Goal: Information Seeking & Learning: Check status

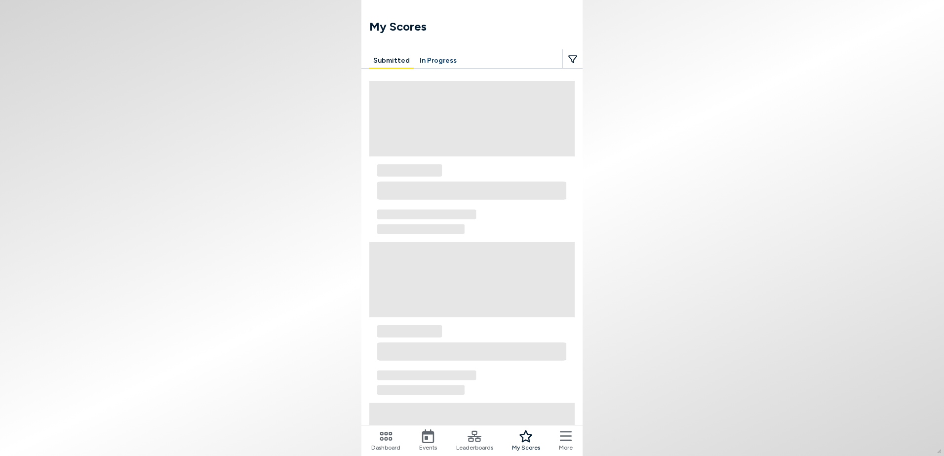
click at [427, 442] on icon at bounding box center [428, 436] width 12 height 14
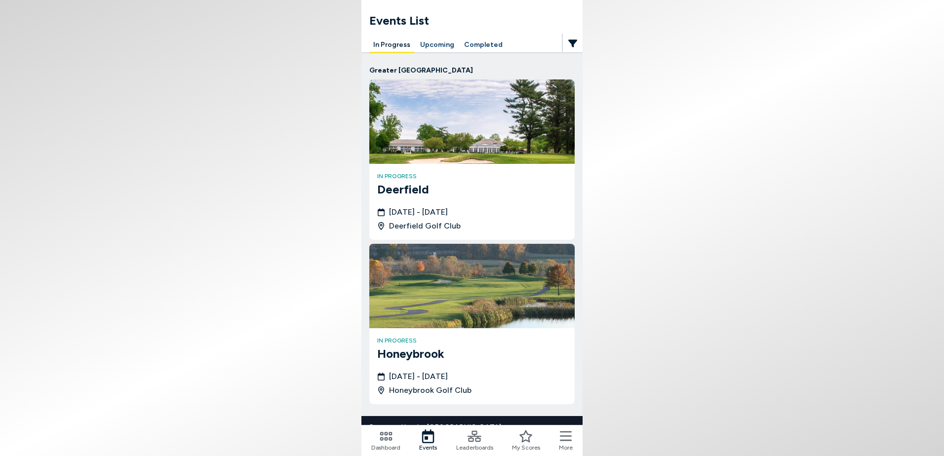
click at [431, 129] on img at bounding box center [471, 121] width 205 height 84
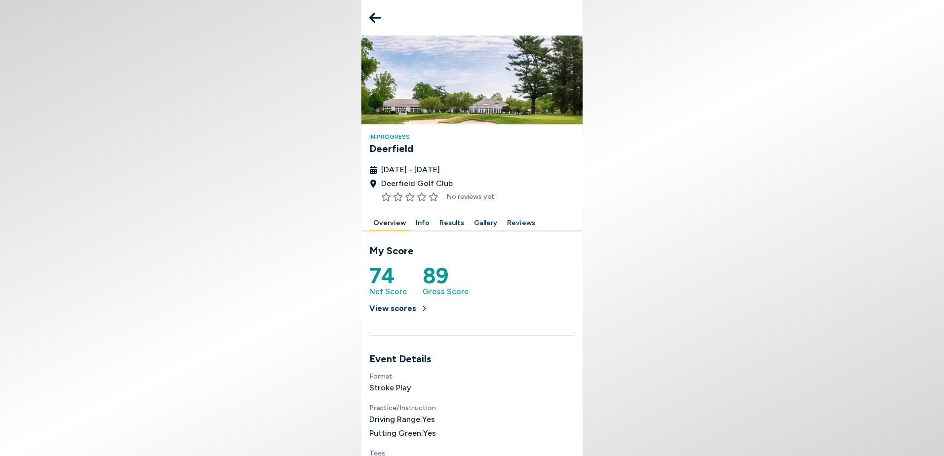
click at [447, 219] on button "Results" at bounding box center [451, 223] width 33 height 15
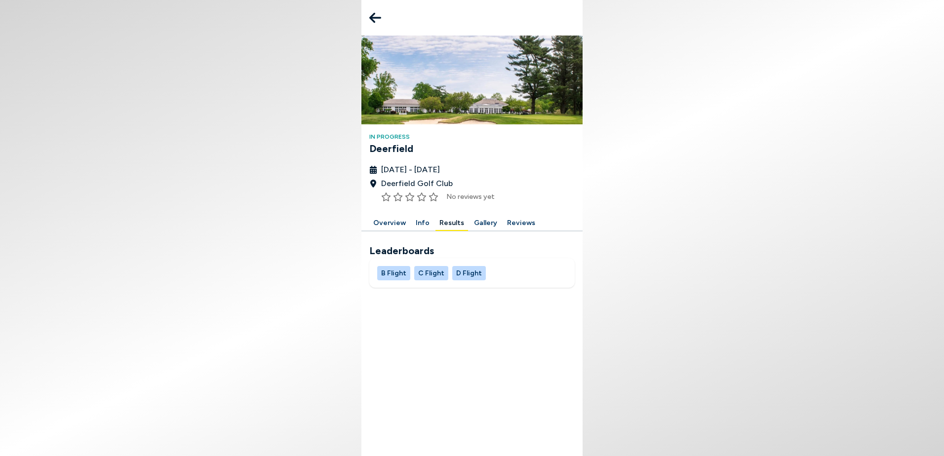
click at [390, 274] on button "B Flight" at bounding box center [393, 273] width 33 height 14
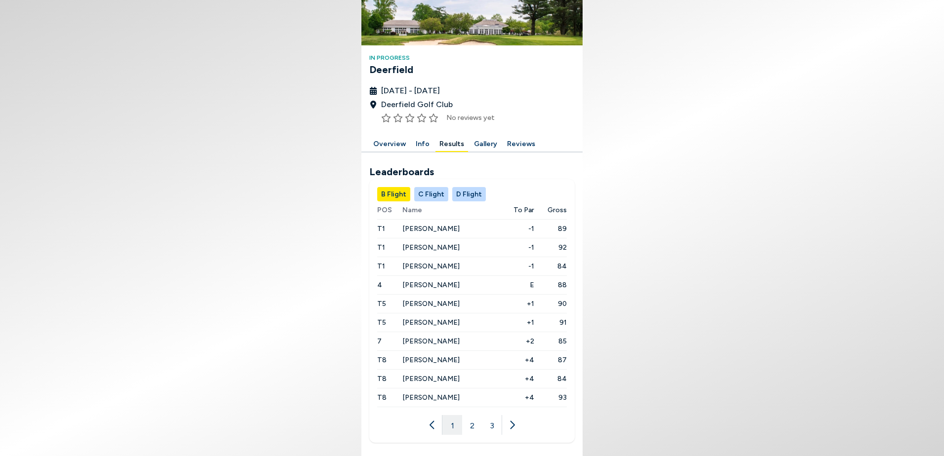
scroll to position [79, 0]
click at [493, 425] on button "3" at bounding box center [492, 425] width 20 height 20
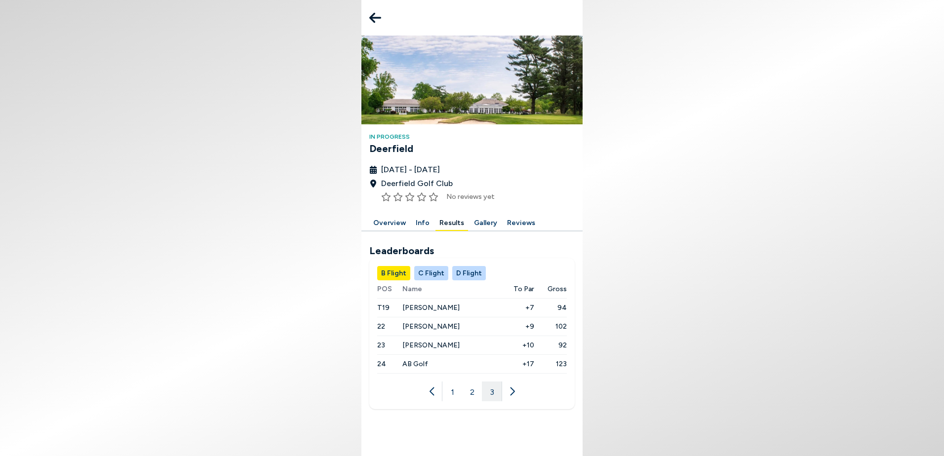
scroll to position [0, 0]
click at [473, 392] on button "2" at bounding box center [472, 392] width 20 height 20
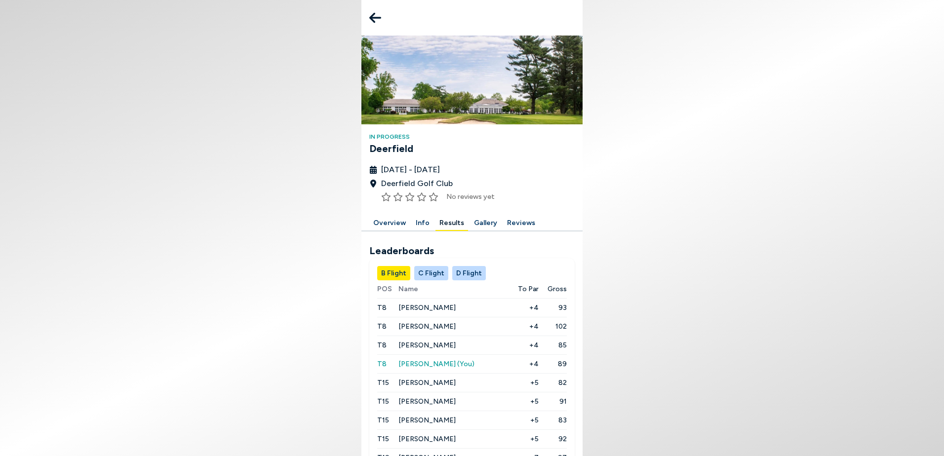
click at [745, 191] on body "In Progress [GEOGRAPHIC_DATA] [DATE] - [DATE] Deerfield Golf Club No reviews ye…" at bounding box center [472, 228] width 944 height 456
click at [571, 359] on div "POS Name To Par Gross T8 [PERSON_NAME] +4 93 T8 [PERSON_NAME] +4 102 T8 [PERSON…" at bounding box center [471, 397] width 205 height 234
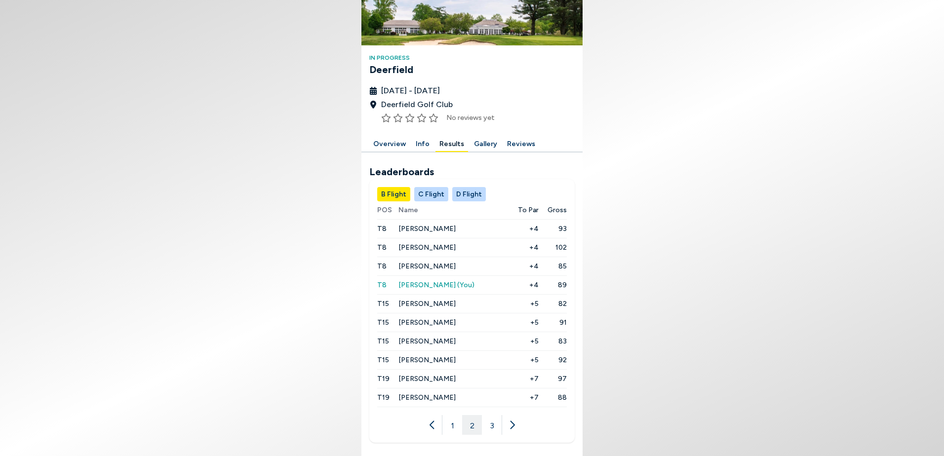
scroll to position [79, 0]
click at [422, 269] on span "[PERSON_NAME]" at bounding box center [426, 266] width 57 height 8
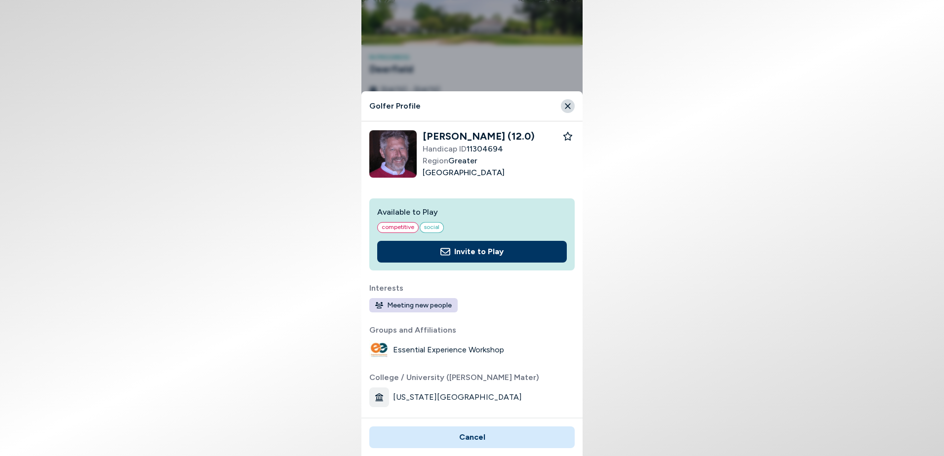
click at [566, 107] on icon "Close" at bounding box center [567, 106] width 9 height 9
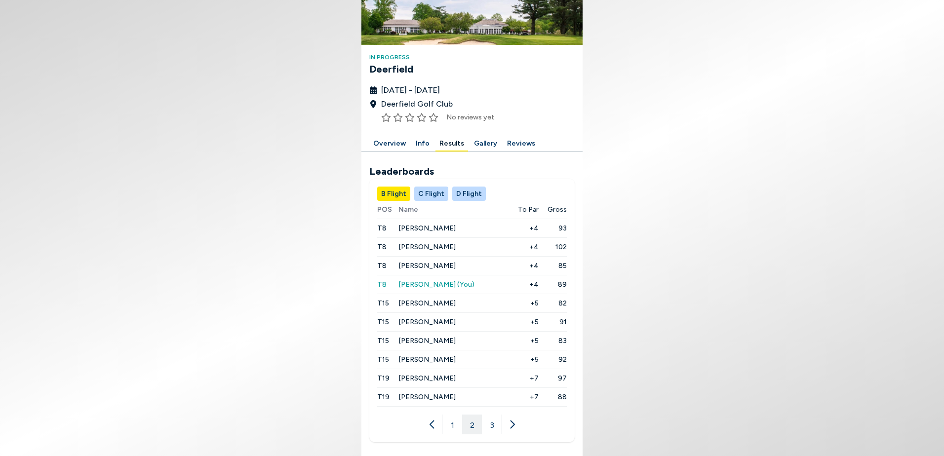
click at [429, 284] on span "[PERSON_NAME] (You)" at bounding box center [436, 284] width 76 height 8
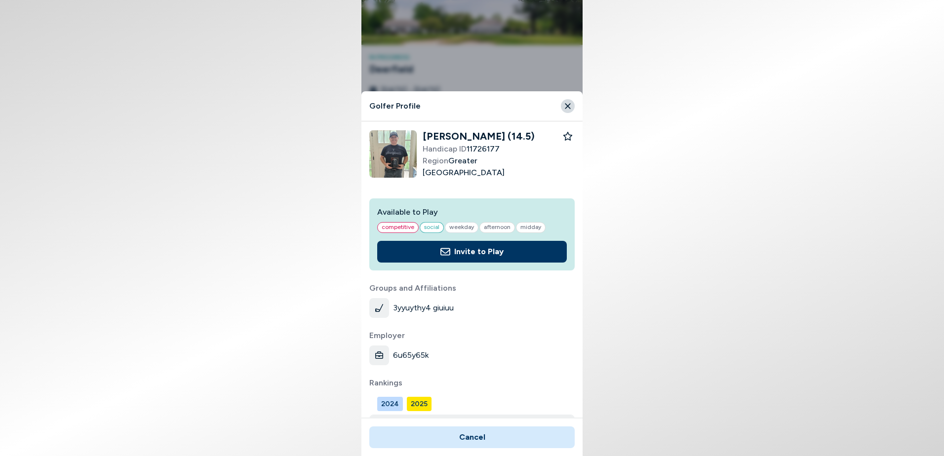
click at [567, 105] on icon "Close" at bounding box center [567, 105] width 5 height 5
